Goal: Find specific page/section

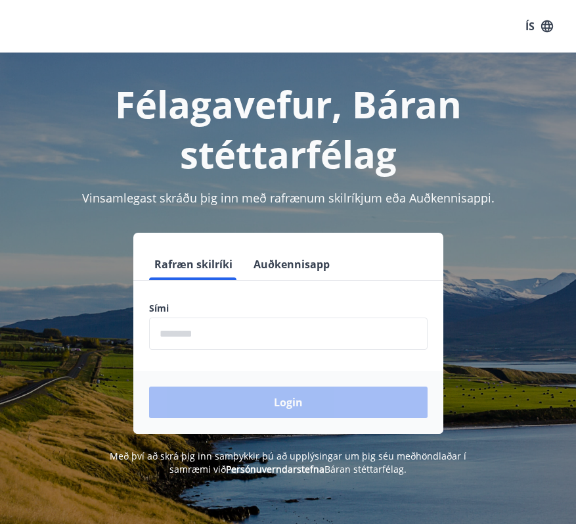
click at [212, 330] on input "phone" at bounding box center [288, 333] width 279 height 32
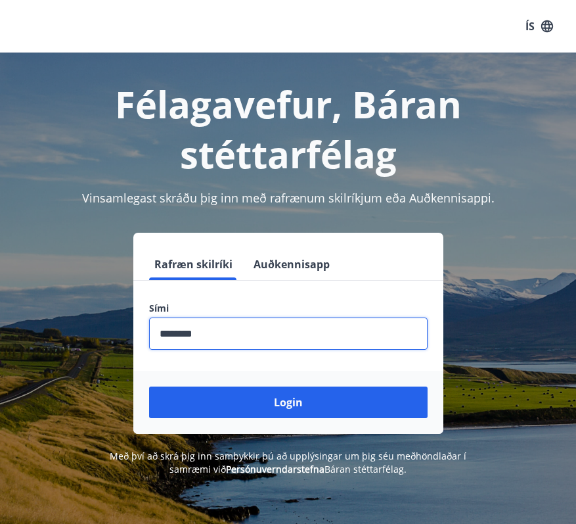
click at [181, 333] on input "phone" at bounding box center [288, 333] width 279 height 32
type input "********"
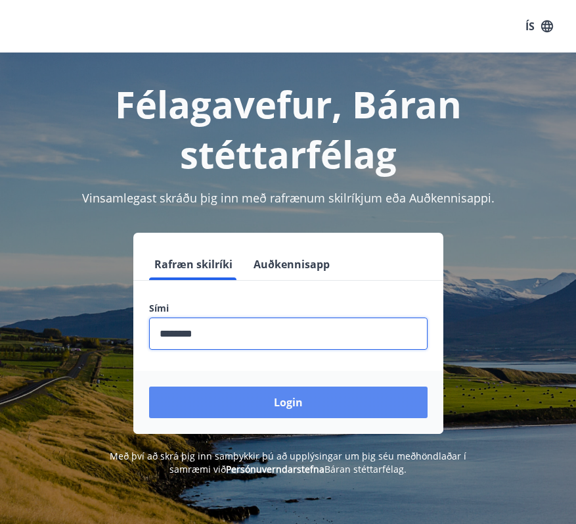
click at [273, 396] on button "Login" at bounding box center [288, 402] width 279 height 32
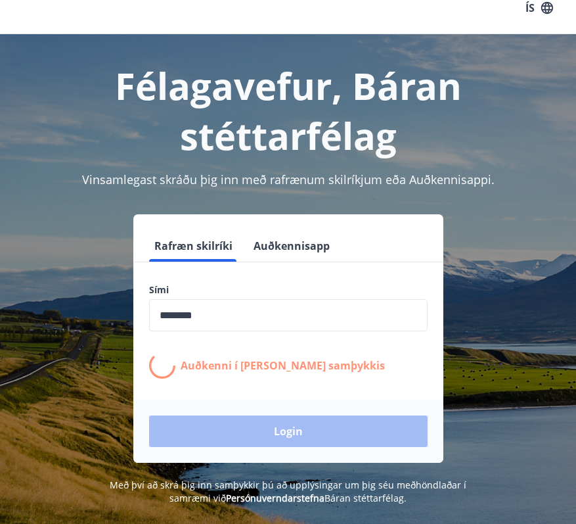
scroll to position [41, 0]
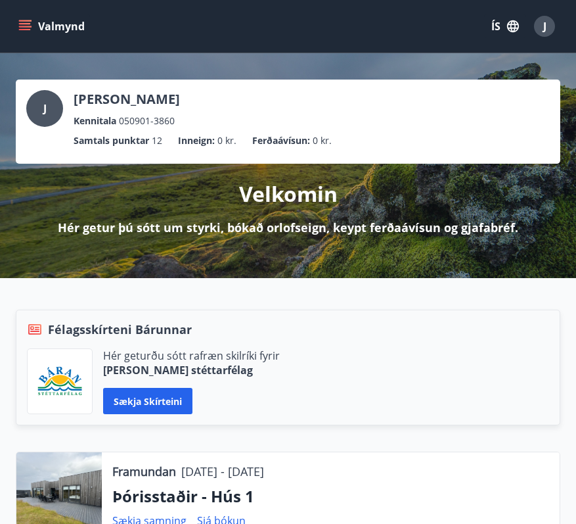
click at [32, 26] on button "Valmynd" at bounding box center [53, 26] width 74 height 24
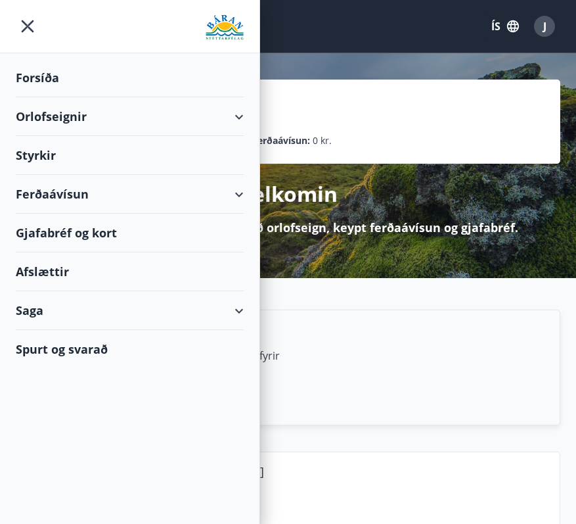
click at [70, 198] on div "Ferðaávísun" at bounding box center [130, 194] width 228 height 39
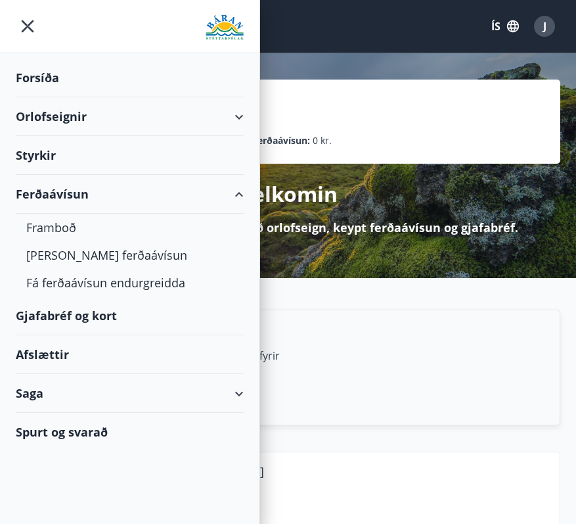
click at [72, 205] on div "Ferðaávísun" at bounding box center [130, 194] width 228 height 39
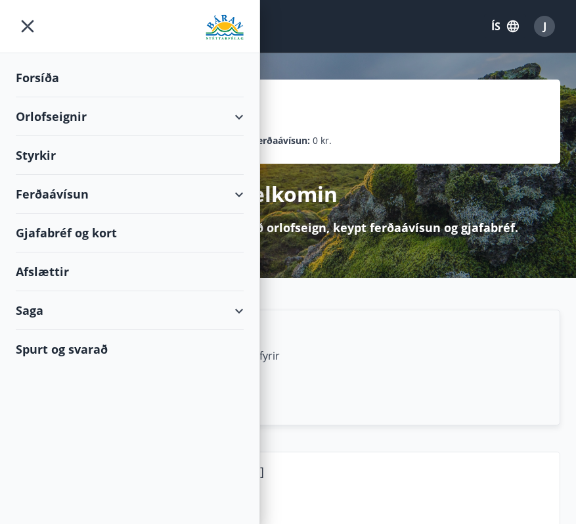
click at [58, 204] on div "Ferðaávísun" at bounding box center [130, 194] width 228 height 39
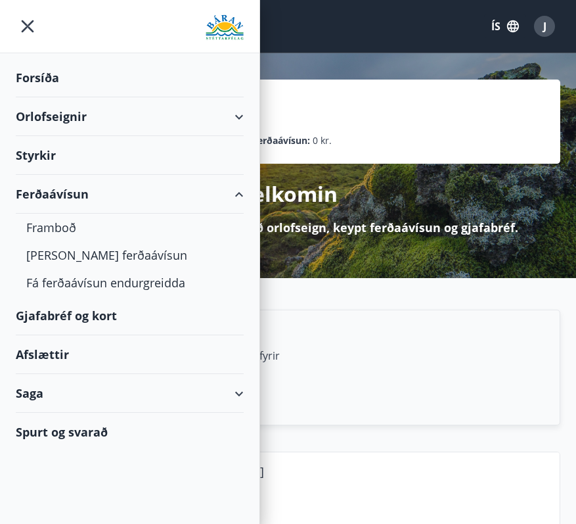
click at [72, 319] on div "Gjafabréf og kort" at bounding box center [130, 315] width 228 height 39
